Goal: Task Accomplishment & Management: Use online tool/utility

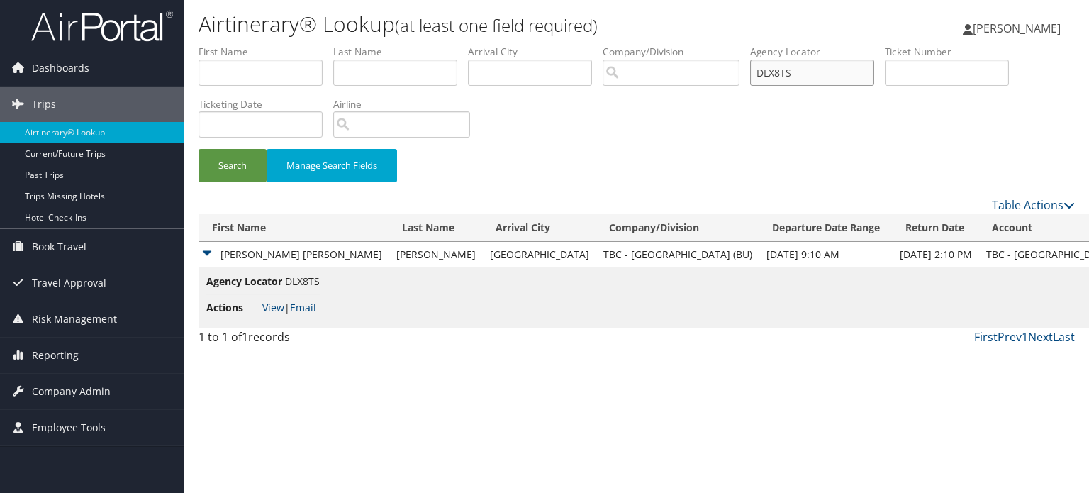
drag, startPoint x: 814, startPoint y: 73, endPoint x: 764, endPoint y: 84, distance: 50.7
click at [764, 84] on input "DLX8TS" at bounding box center [812, 73] width 124 height 26
click at [674, 76] on input "search" at bounding box center [671, 73] width 137 height 26
click at [74, 388] on span "Company Admin" at bounding box center [71, 391] width 79 height 35
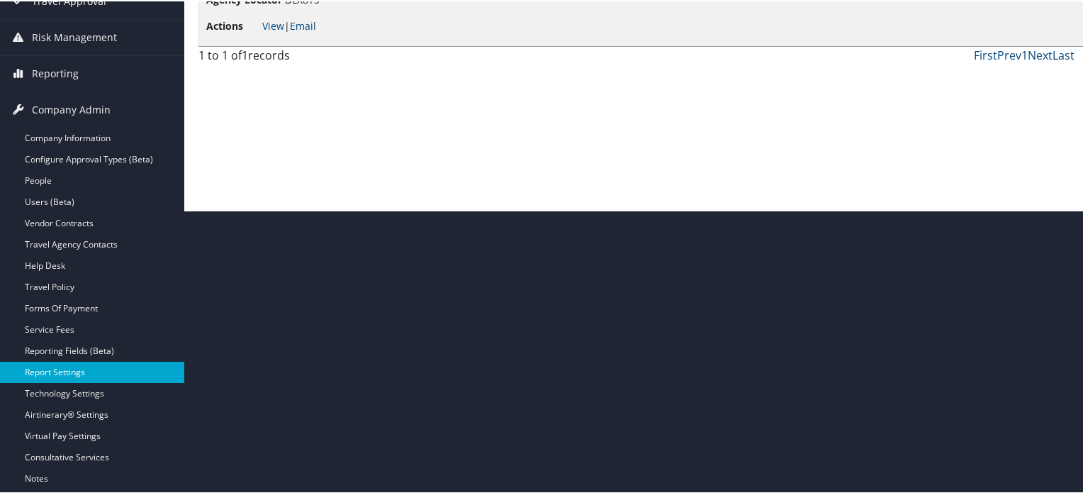
scroll to position [284, 0]
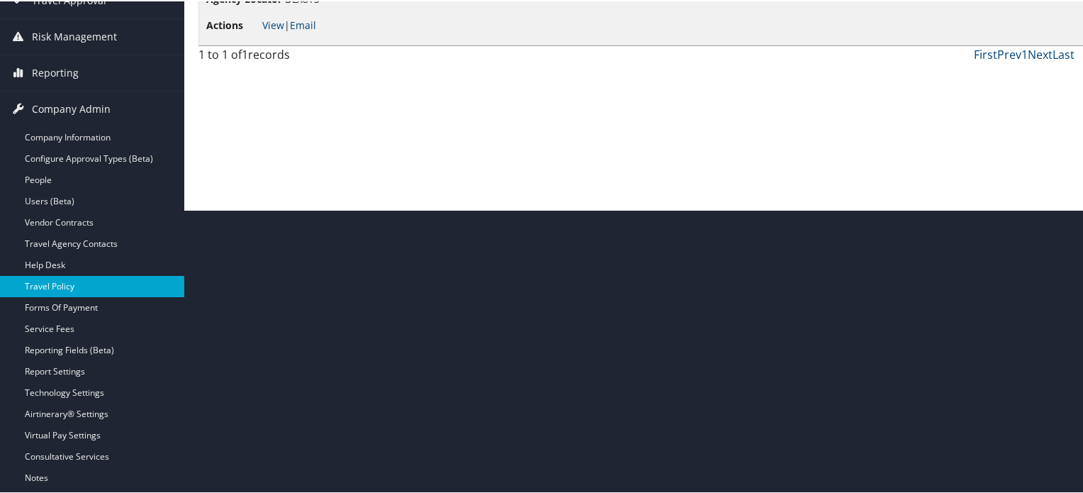
click at [59, 283] on link "Travel Policy" at bounding box center [92, 284] width 184 height 21
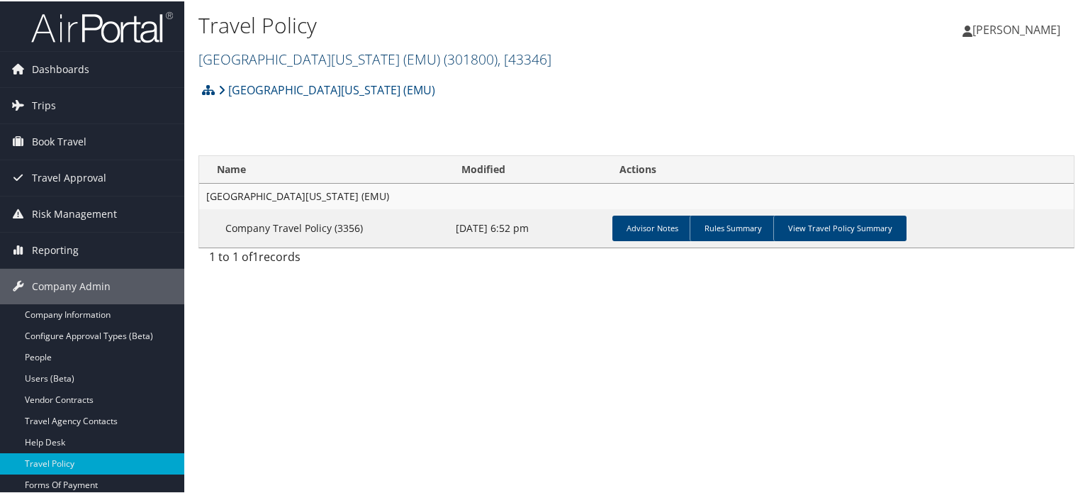
click at [377, 64] on link "Eastern Michigan University (EMU) ( 301800 ) , [ 43346 ]" at bounding box center [374, 57] width 353 height 19
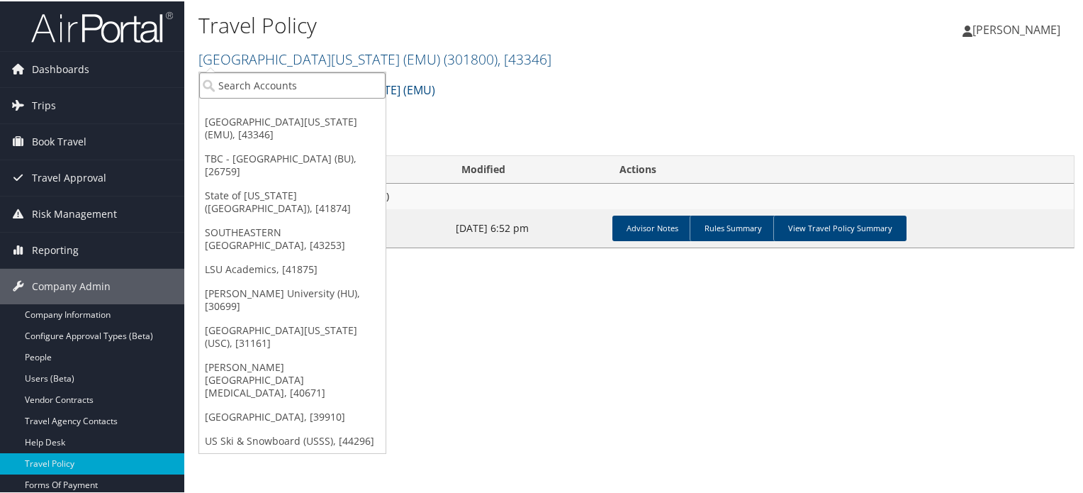
click at [367, 74] on input "search" at bounding box center [292, 84] width 186 height 26
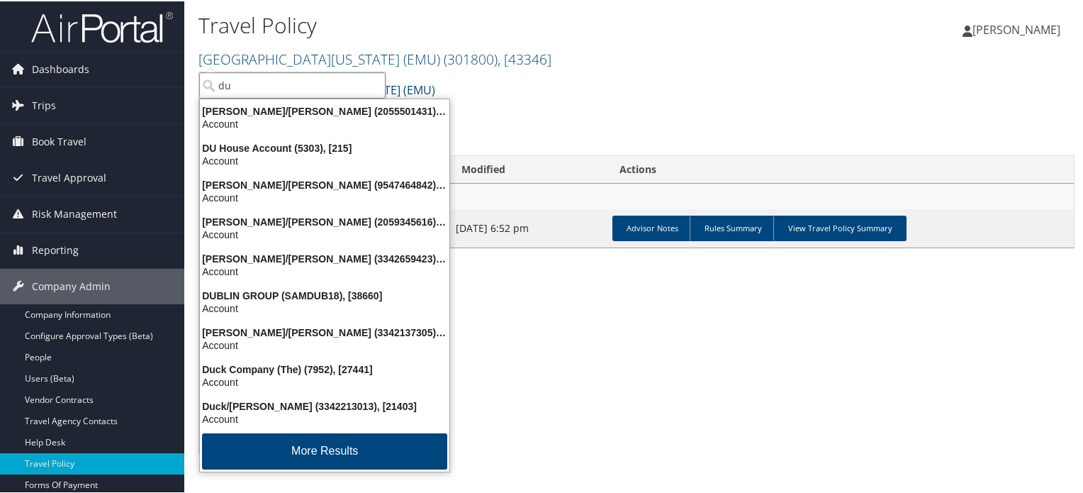
drag, startPoint x: 276, startPoint y: 80, endPoint x: 184, endPoint y: 93, distance: 93.0
click at [184, 93] on div "Travel Policy Eastern Michigan University (EMU) ( 301800 ) , [ 43346 ] Eastern …" at bounding box center [636, 246] width 905 height 493
type input "du"
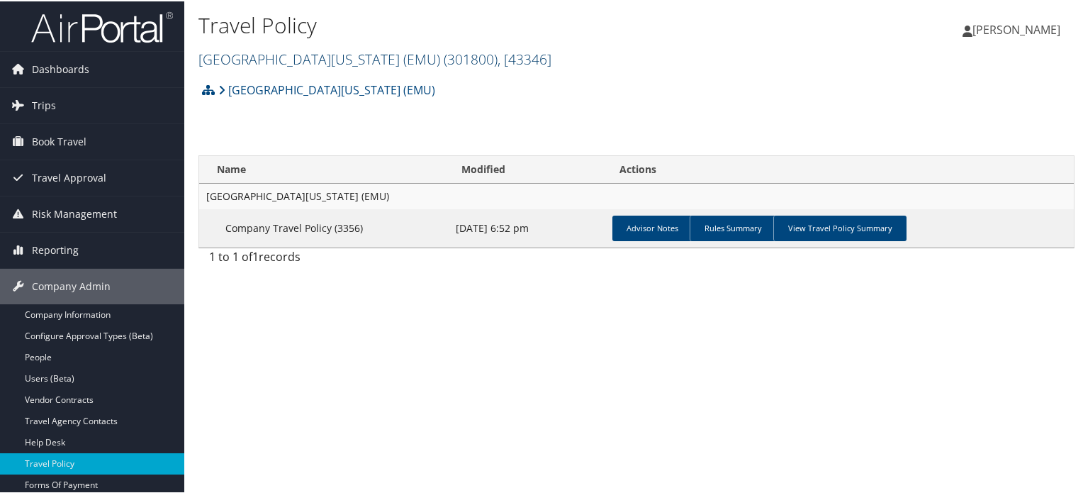
click at [303, 53] on link "Eastern Michigan University (EMU) ( 301800 ) , [ 43346 ]" at bounding box center [374, 57] width 353 height 19
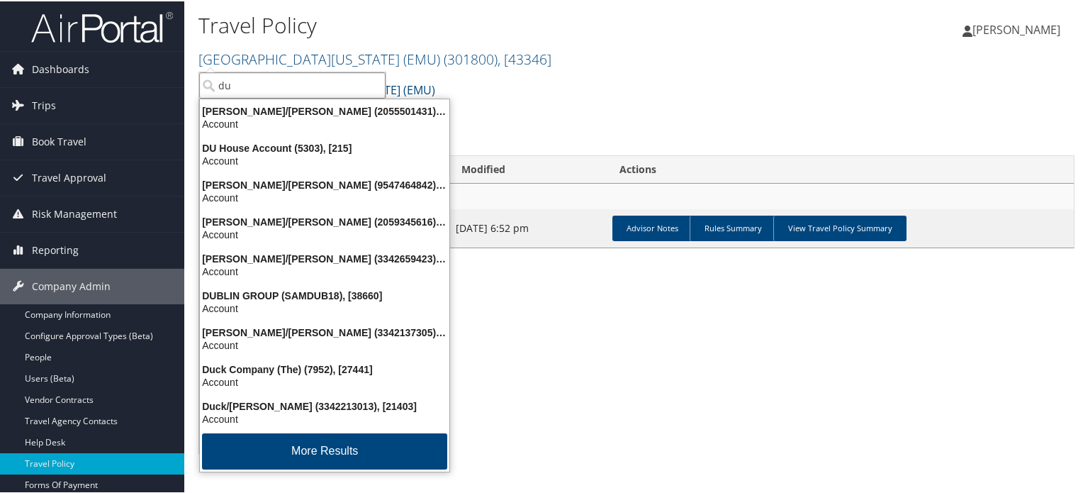
click at [305, 88] on input "du" at bounding box center [292, 84] width 186 height 26
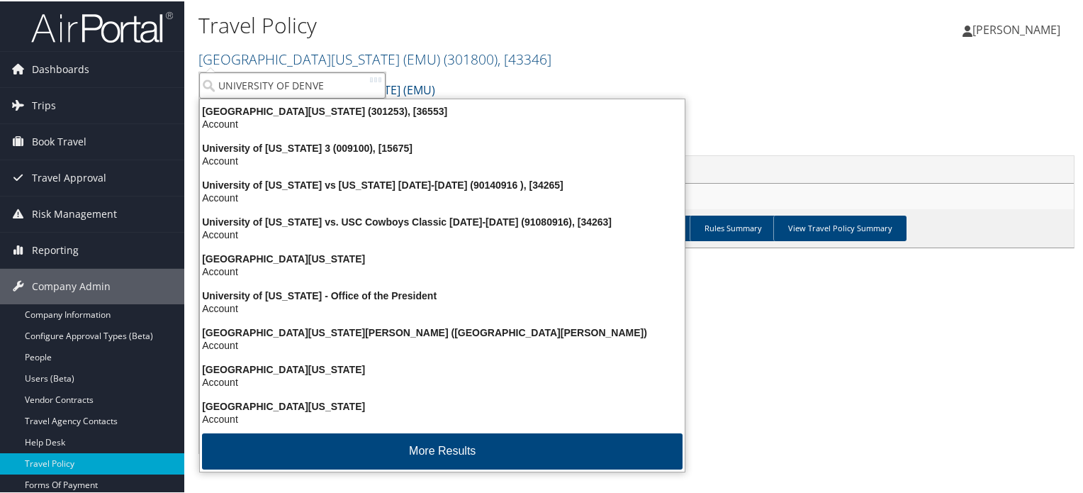
type input "UNIVERSITY OF DENVER"
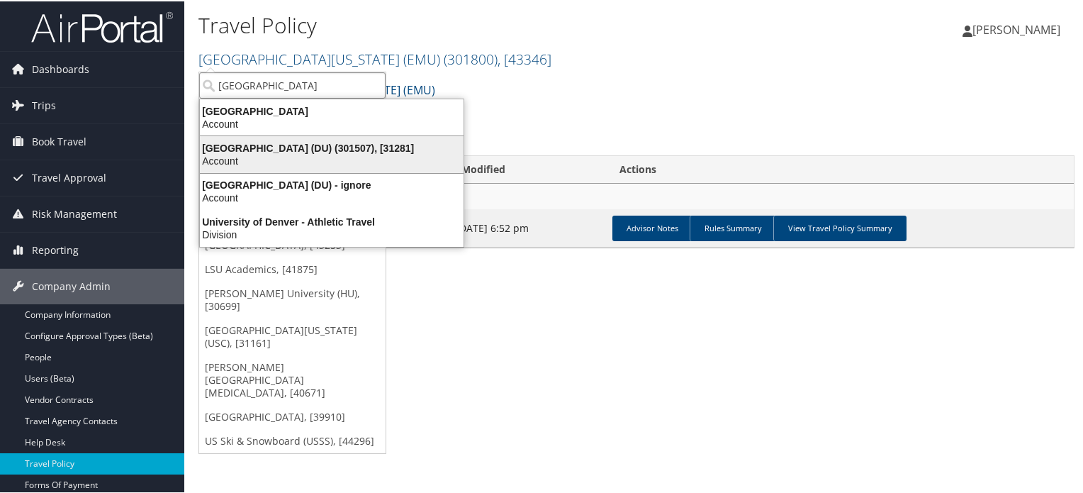
click at [313, 147] on div "University of Denver (DU) (301507), [31281]" at bounding box center [331, 146] width 281 height 13
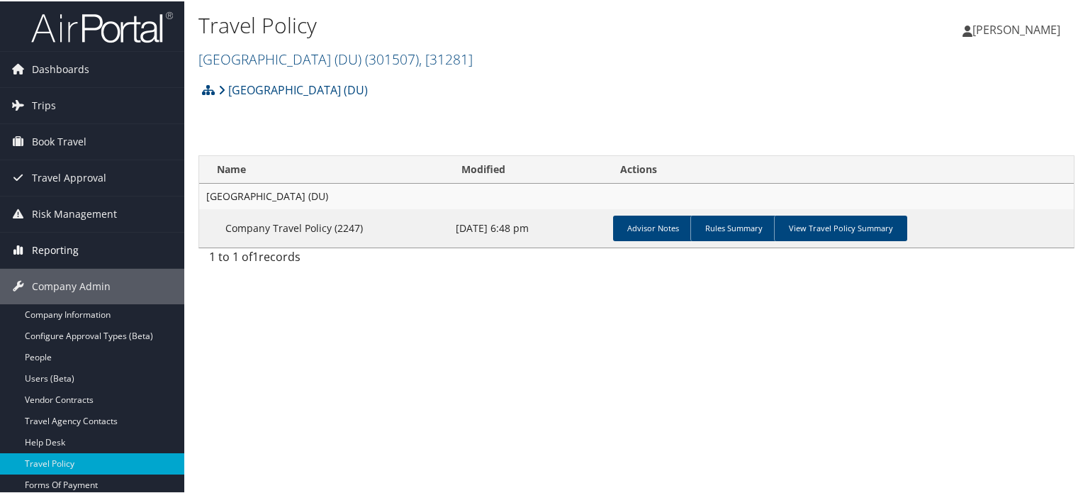
click at [62, 243] on span "Reporting" at bounding box center [55, 248] width 47 height 35
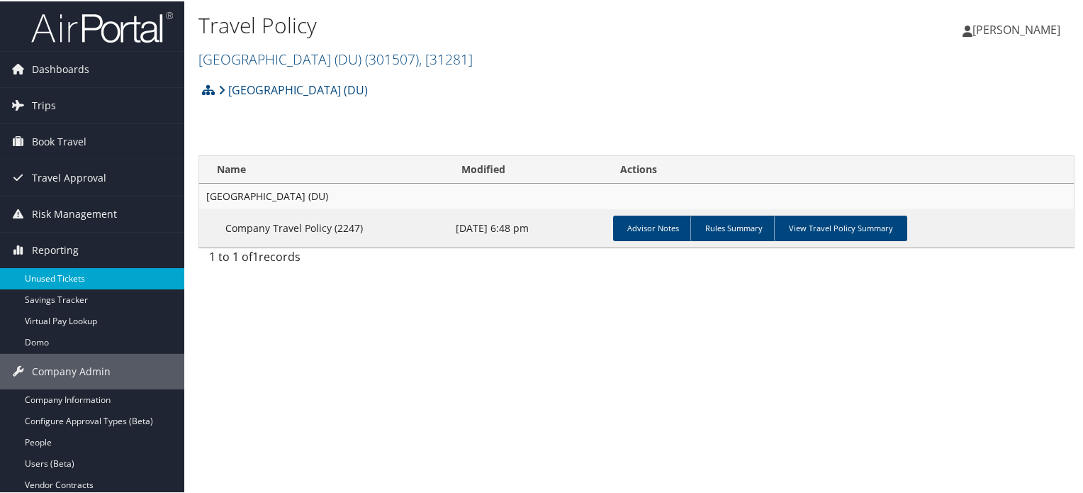
click at [67, 283] on link "Unused Tickets" at bounding box center [92, 277] width 184 height 21
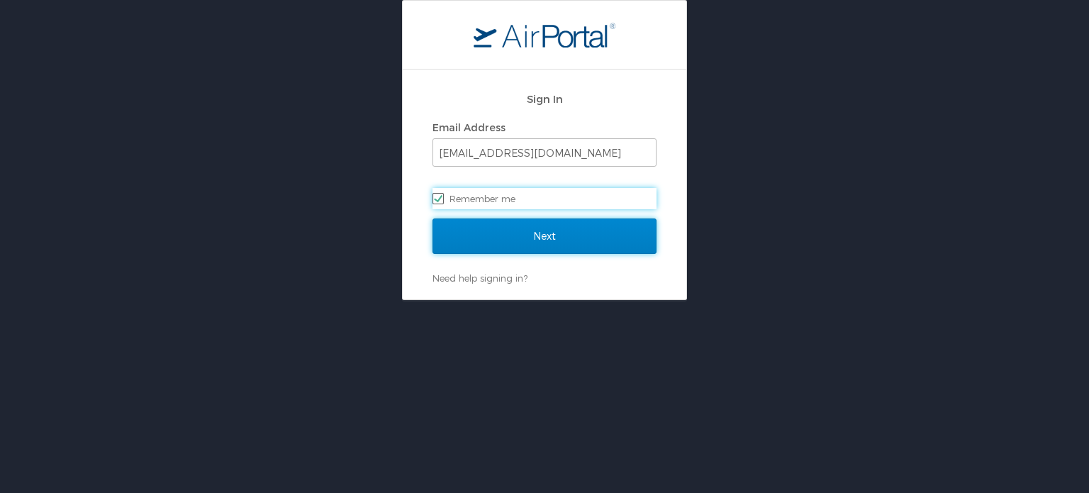
click at [536, 233] on input "Next" at bounding box center [544, 235] width 224 height 35
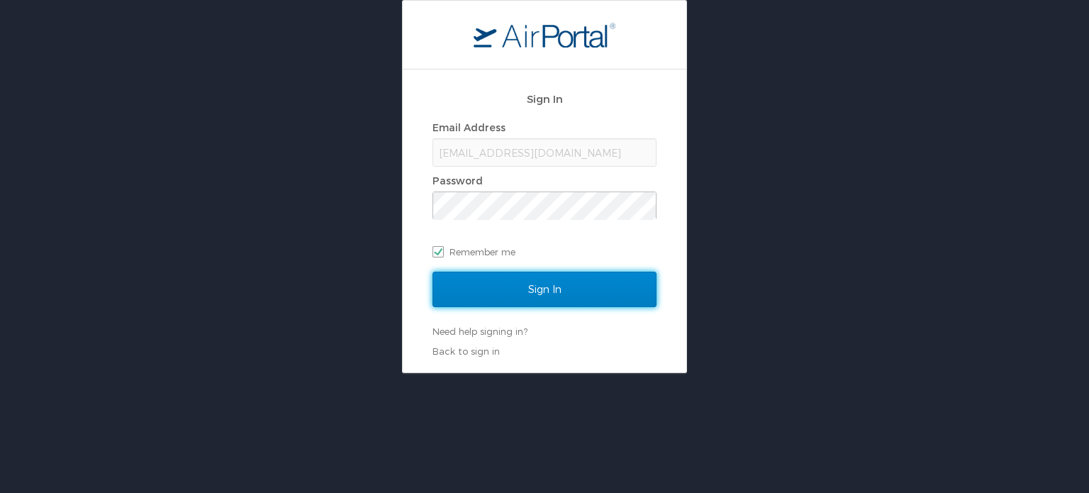
click at [549, 289] on input "Sign In" at bounding box center [544, 289] width 224 height 35
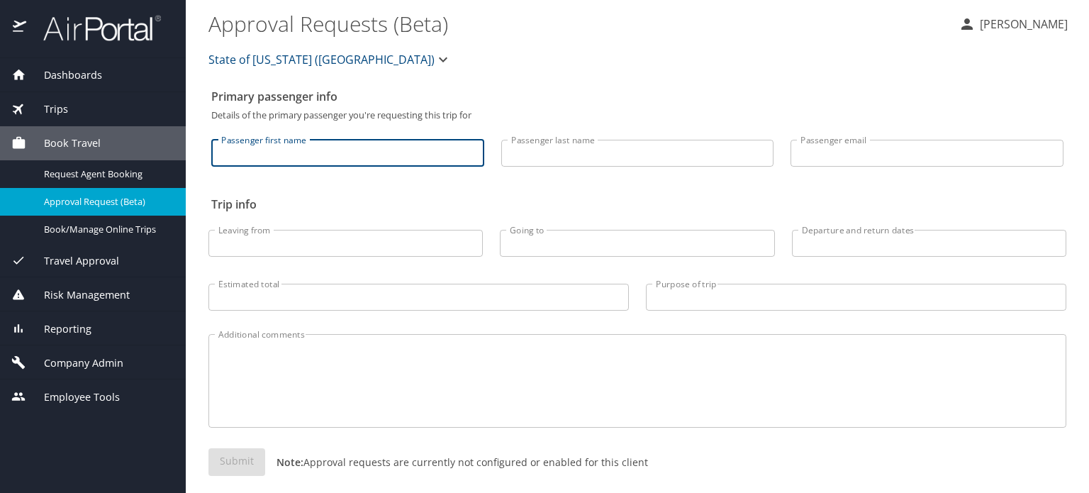
click at [312, 150] on input "Passenger first name" at bounding box center [347, 153] width 273 height 27
type input "[PERSON_NAME]"
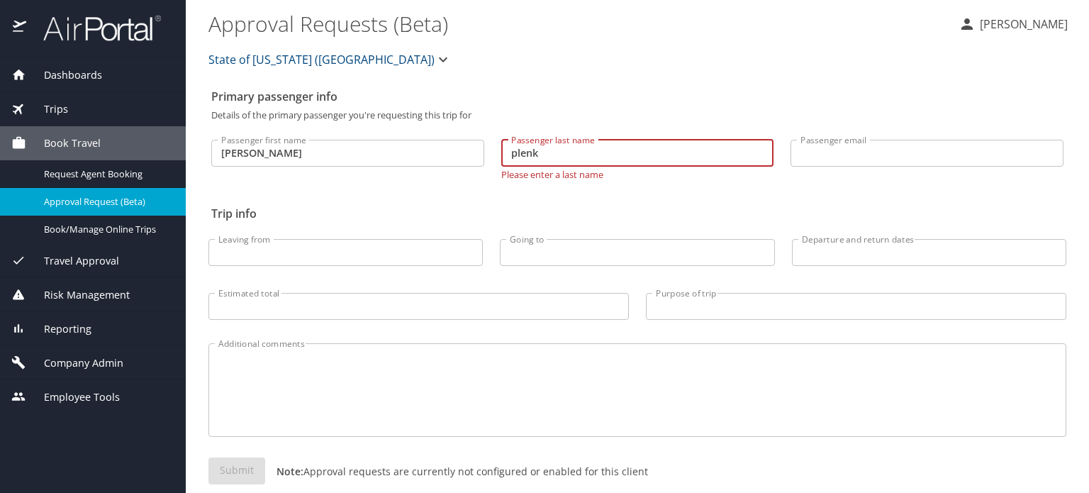
type input "plenk"
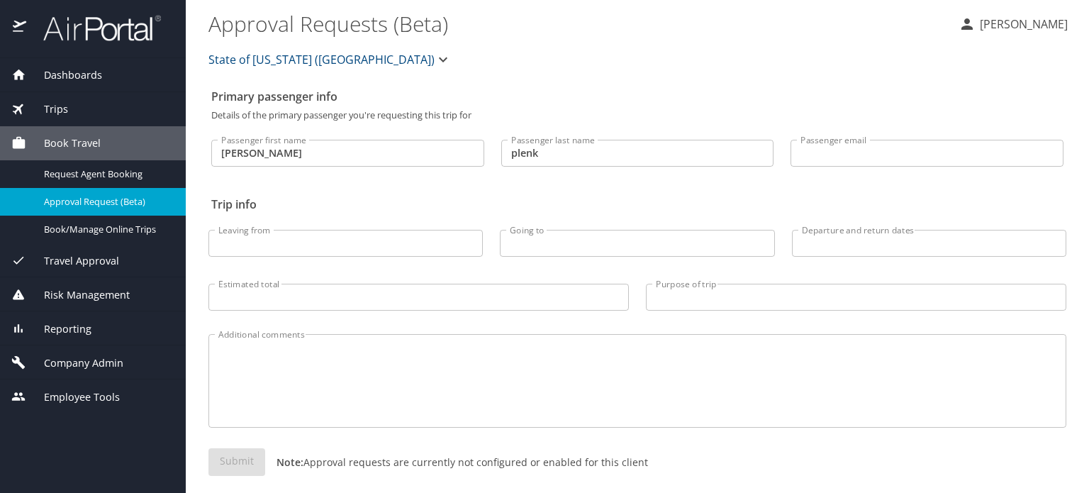
click at [547, 198] on div "Primary passenger info Details of the primary passenger you're requesting this …" at bounding box center [637, 294] width 858 height 425
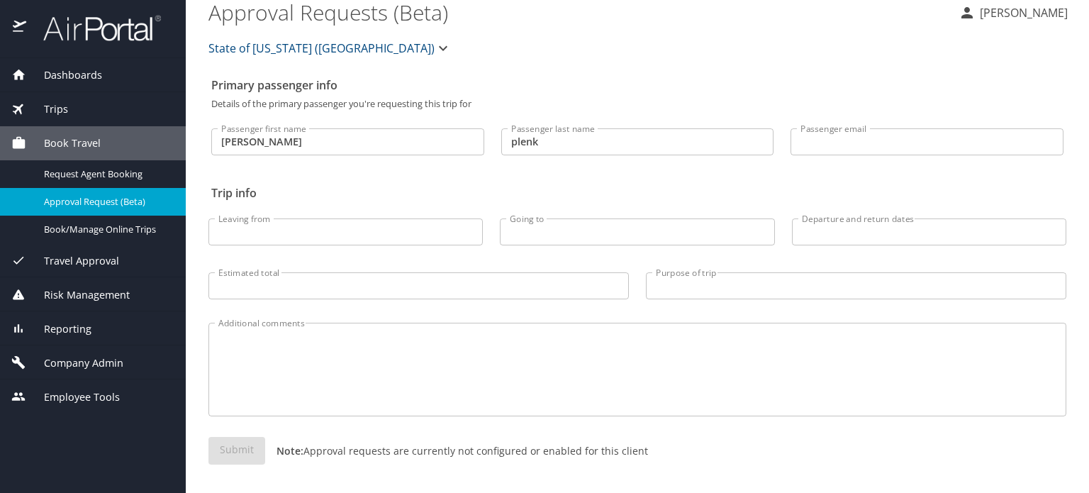
scroll to position [13, 0]
click at [80, 330] on span "Reporting" at bounding box center [58, 329] width 65 height 16
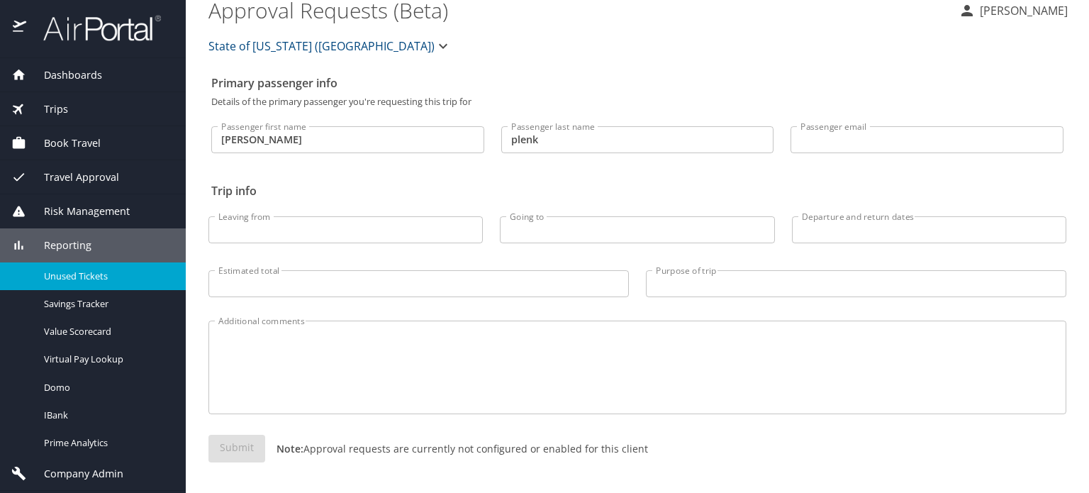
click at [82, 280] on span "Unused Tickets" at bounding box center [106, 275] width 125 height 13
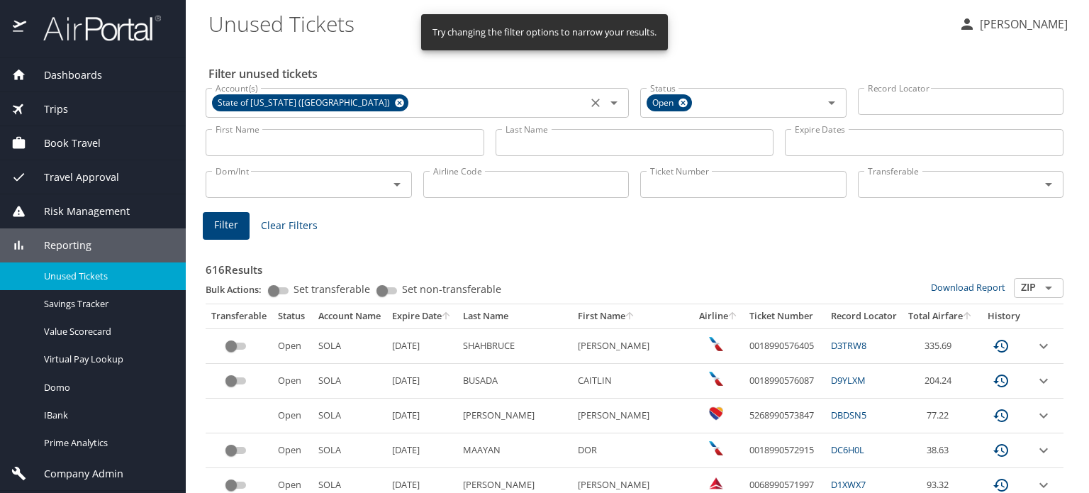
click at [395, 102] on icon at bounding box center [399, 103] width 9 height 9
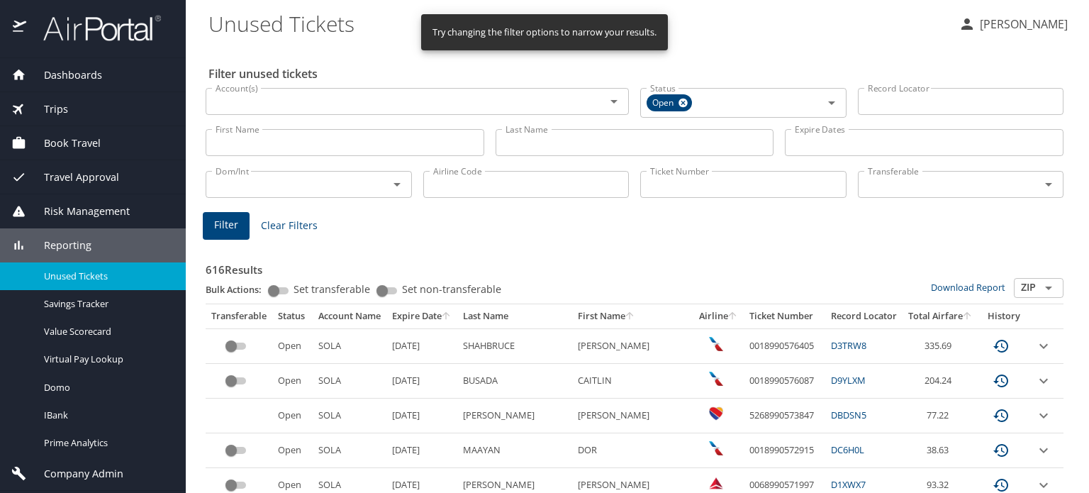
click at [288, 150] on input "First Name" at bounding box center [345, 142] width 279 height 27
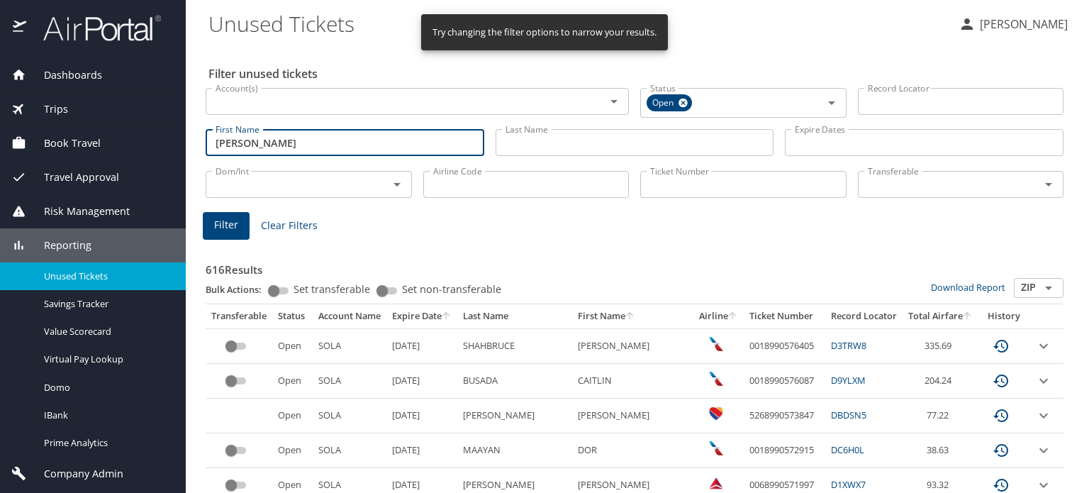
type input "[PERSON_NAME]"
click at [533, 146] on input "Last Name" at bounding box center [635, 142] width 279 height 27
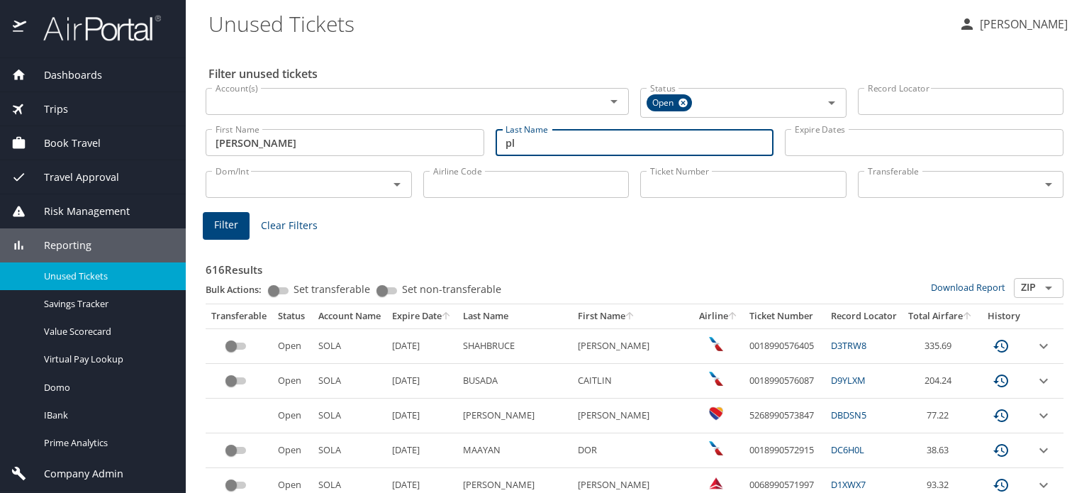
type input "plenk"
click at [227, 224] on span "Filter" at bounding box center [226, 225] width 24 height 18
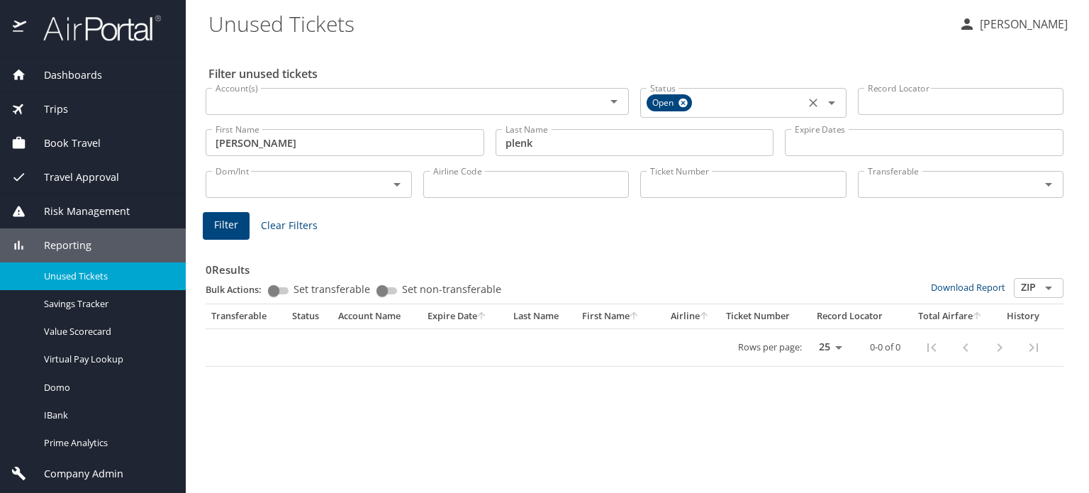
click at [682, 103] on icon at bounding box center [682, 103] width 9 height 9
click at [235, 219] on span "Filter" at bounding box center [226, 223] width 24 height 18
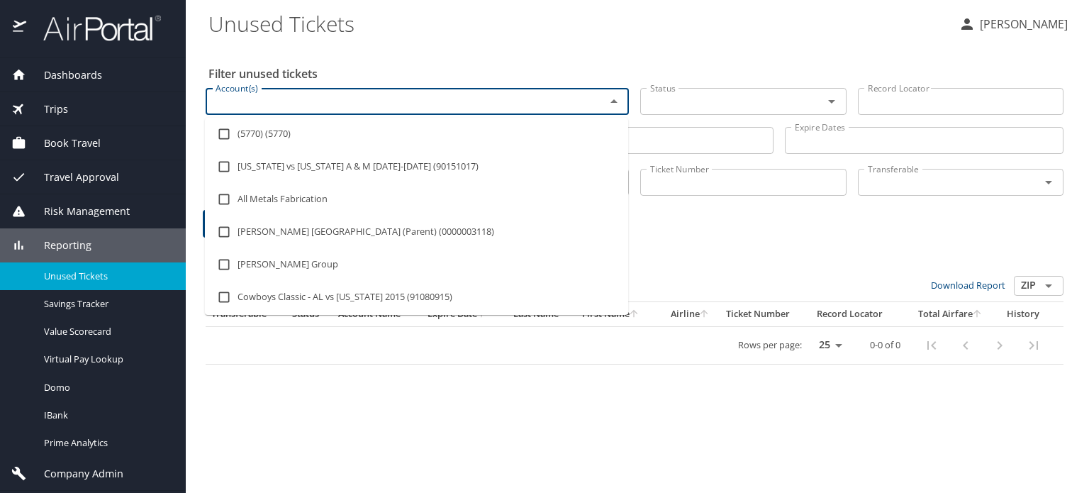
click at [371, 109] on input "Account(s)" at bounding box center [396, 101] width 373 height 18
type input "university of den"
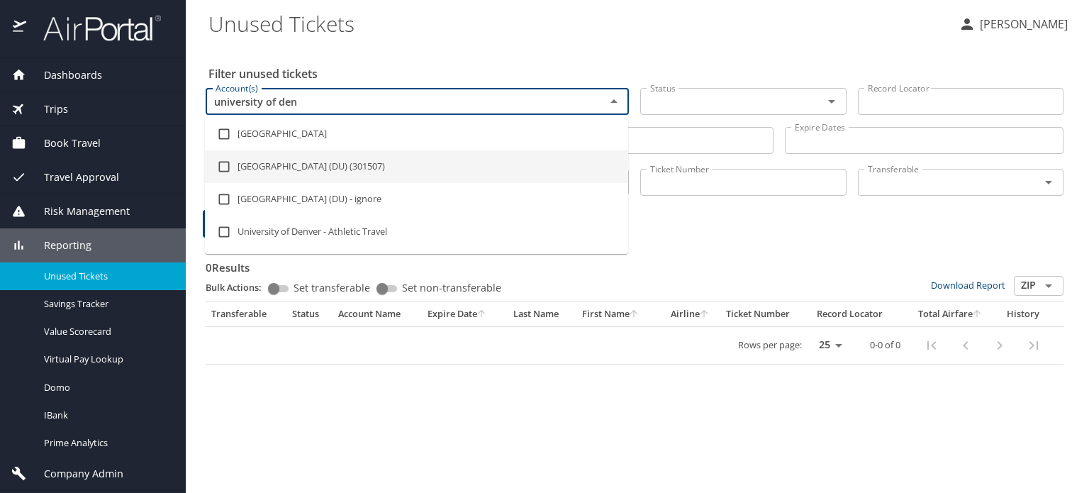
click at [223, 164] on input "checkbox" at bounding box center [224, 166] width 27 height 27
checkbox input "true"
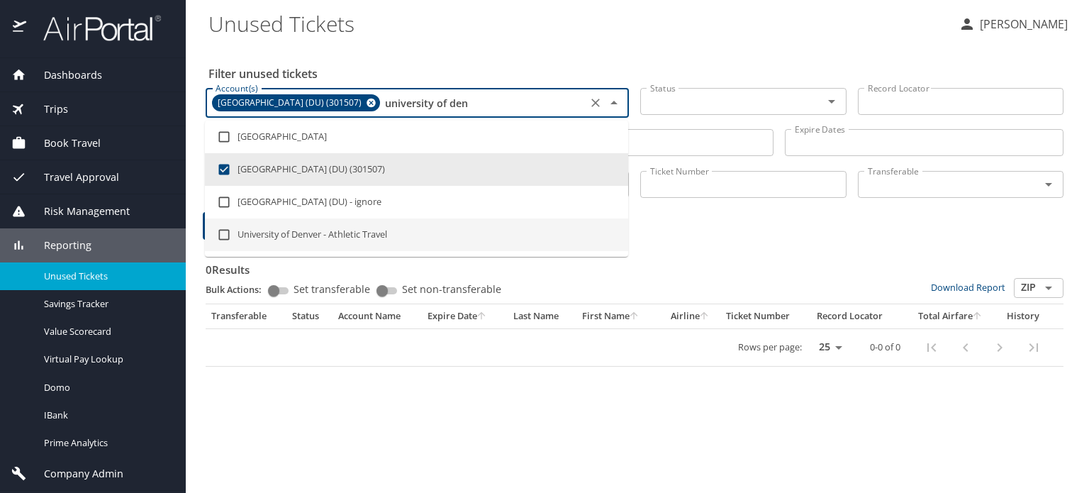
type input "university of den"
click at [693, 8] on Tickets "Unused Tickets" at bounding box center [577, 23] width 739 height 44
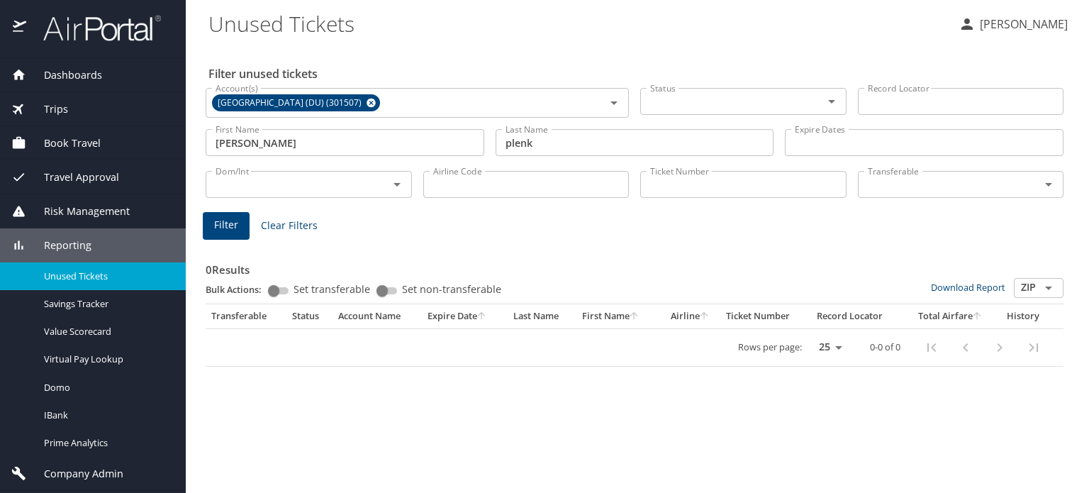
click at [227, 215] on button "Filter" at bounding box center [226, 226] width 47 height 28
click at [832, 99] on icon "Open" at bounding box center [831, 101] width 17 height 17
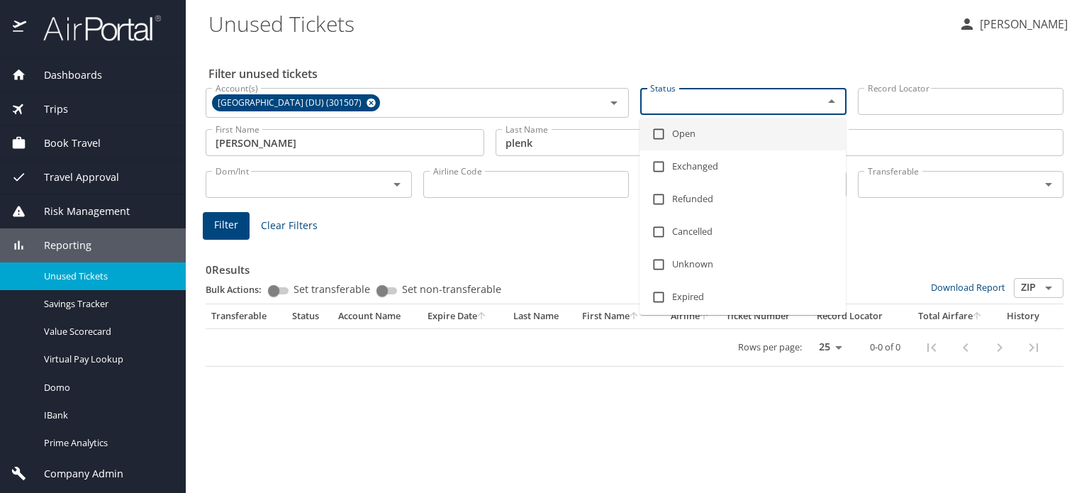
click at [641, 135] on li "Open" at bounding box center [742, 134] width 206 height 33
click at [677, 134] on li "Open" at bounding box center [742, 137] width 206 height 33
click at [678, 134] on li "Open" at bounding box center [742, 134] width 206 height 33
checkbox input "true"
click at [542, 271] on h3 "0 Results" at bounding box center [635, 265] width 858 height 25
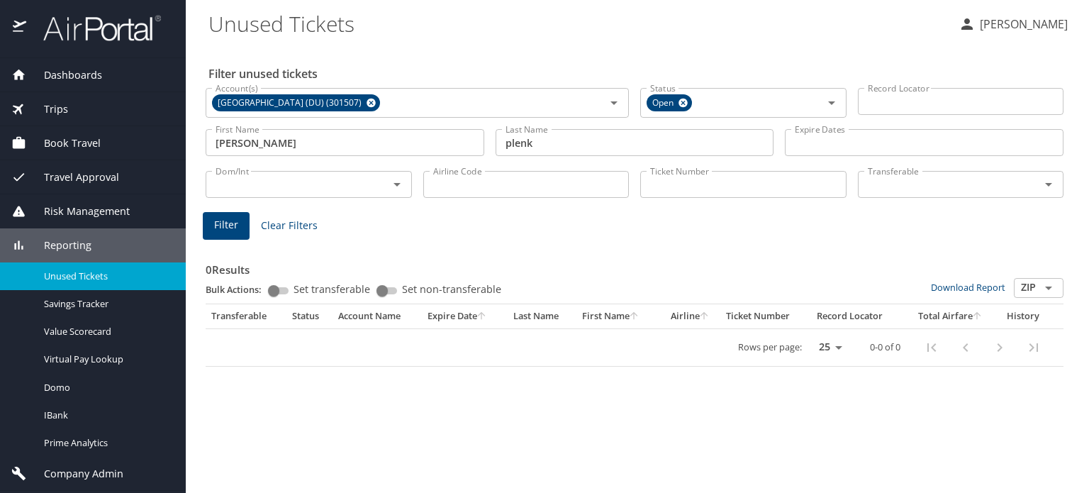
click at [199, 219] on main "Unused Tickets [PERSON_NAME] Filter unused tickets Account(s) [GEOGRAPHIC_DATA]…" at bounding box center [637, 246] width 903 height 493
click at [221, 218] on span "Filter" at bounding box center [226, 225] width 24 height 18
click at [310, 142] on input "[PERSON_NAME]" at bounding box center [345, 142] width 279 height 27
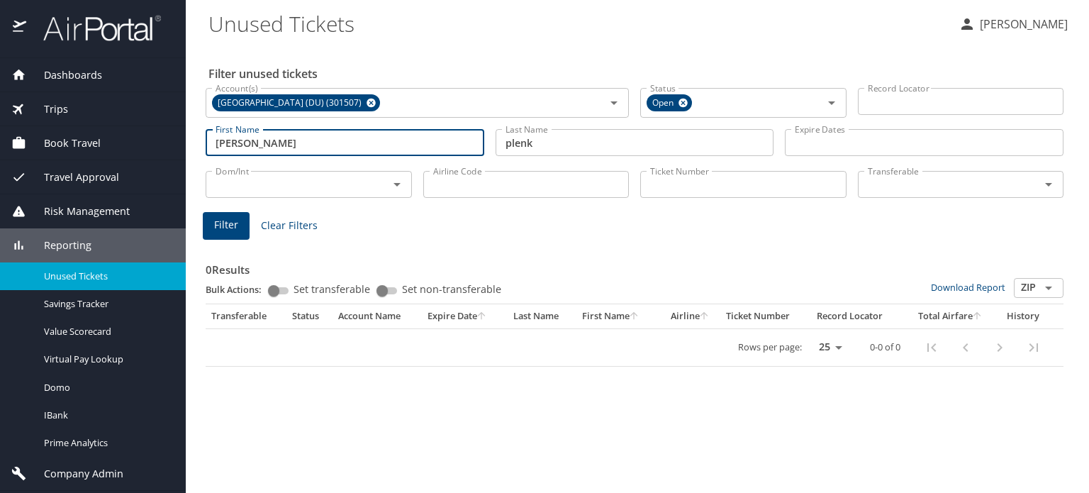
drag, startPoint x: 310, startPoint y: 142, endPoint x: 142, endPoint y: 142, distance: 168.7
click at [142, 142] on div "Dashboards AirPortal 360™ Manager AirPortal 360™ Agent My Travel Dashboard Trip…" at bounding box center [544, 246] width 1089 height 493
paste input "[PERSON_NAME]"
type input "[PERSON_NAME]"
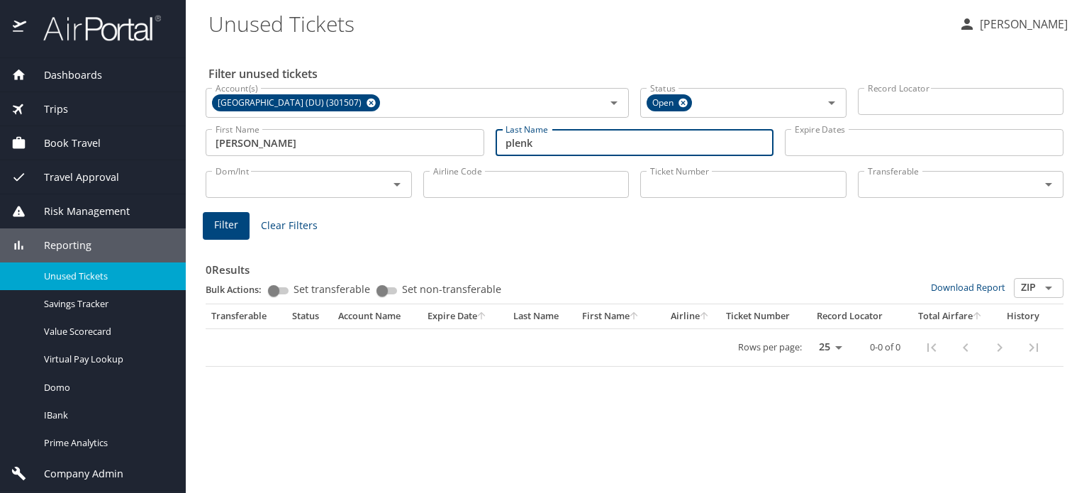
click at [651, 138] on input "plenk" at bounding box center [635, 142] width 279 height 27
drag, startPoint x: 598, startPoint y: 141, endPoint x: 502, endPoint y: 142, distance: 95.7
click at [502, 142] on input "plenk" at bounding box center [635, 142] width 279 height 27
paste input "PLENK"
type input "PLENK"
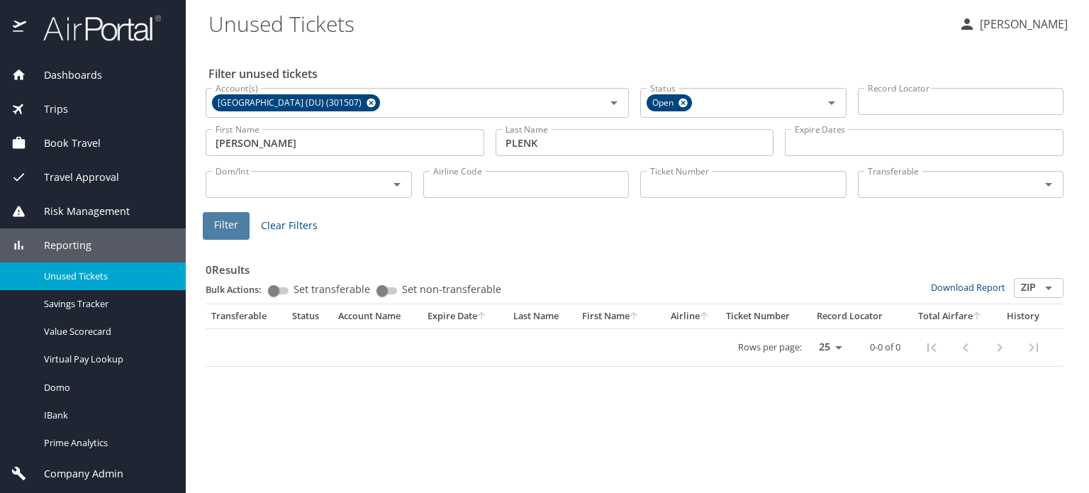
click at [221, 222] on span "Filter" at bounding box center [226, 225] width 24 height 18
click at [367, 100] on icon at bounding box center [371, 103] width 9 height 9
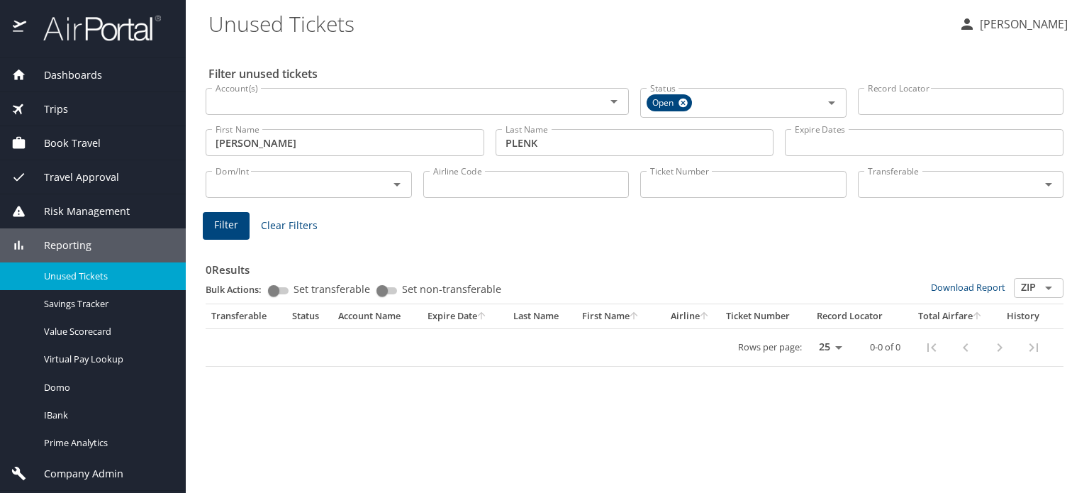
click at [220, 225] on span "Filter" at bounding box center [226, 225] width 24 height 18
